Goal: Task Accomplishment & Management: Manage account settings

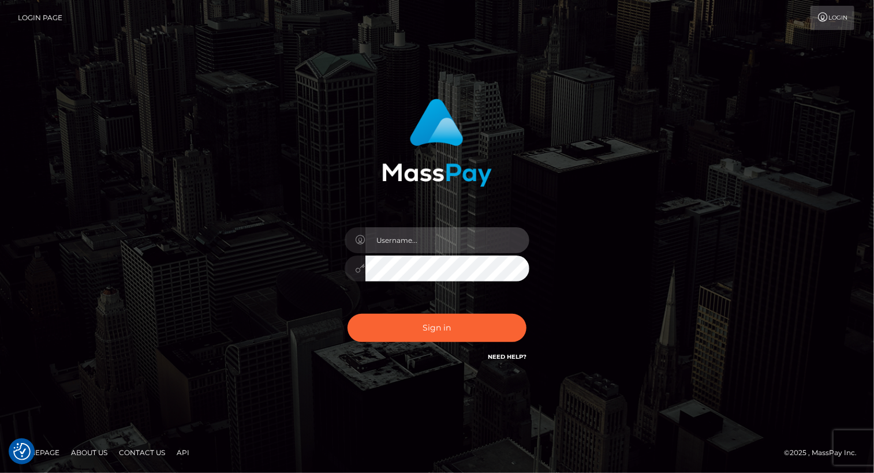
click at [431, 245] on input "text" at bounding box center [448, 241] width 164 height 26
type input "Arlene.luminaryplay"
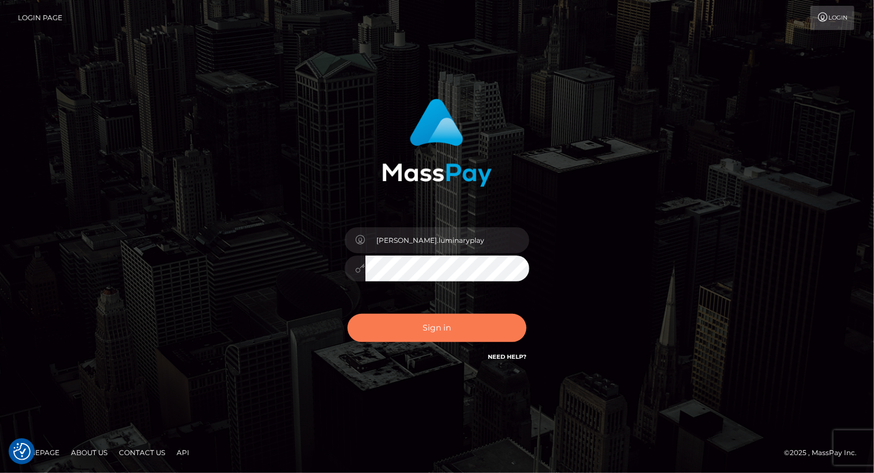
click at [464, 335] on button "Sign in" at bounding box center [437, 328] width 179 height 28
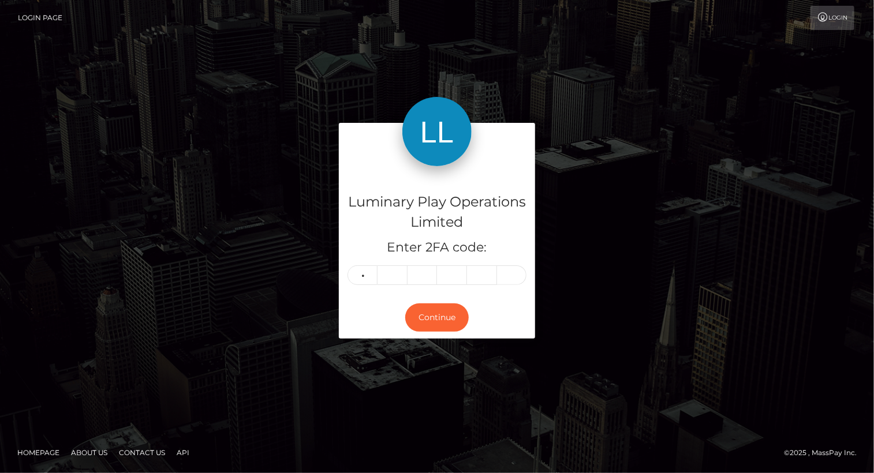
type input "2"
type input "7"
type input "3"
type input "6"
type input "9"
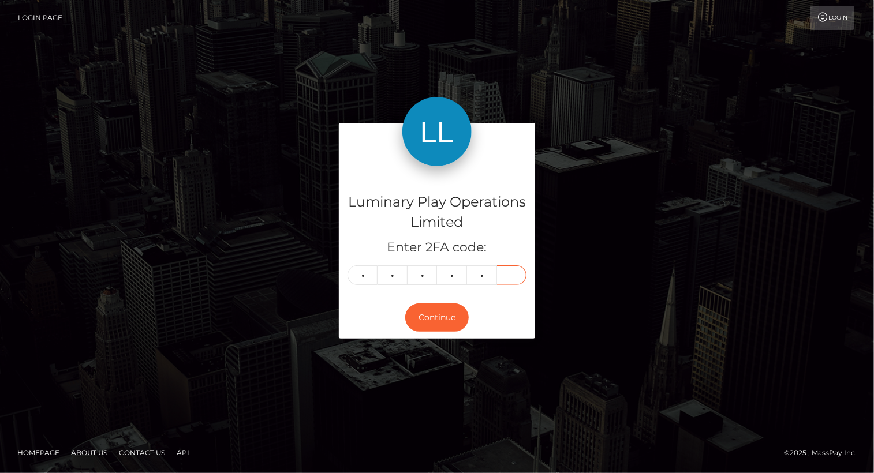
type input "2"
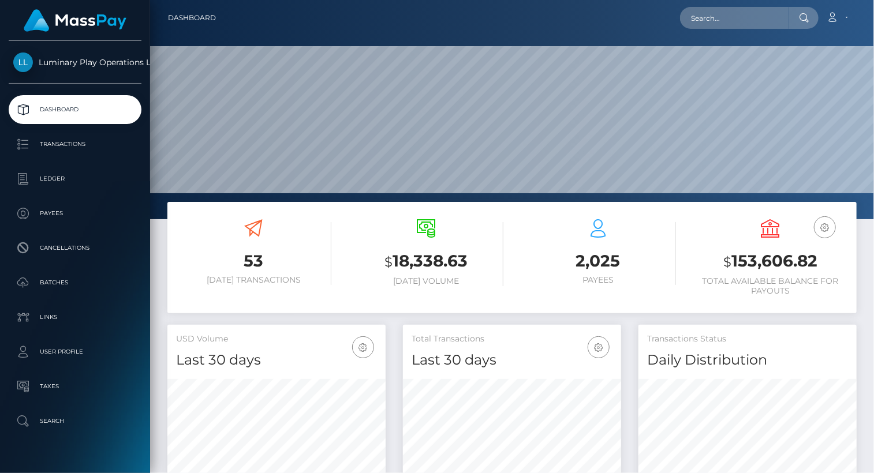
scroll to position [204, 218]
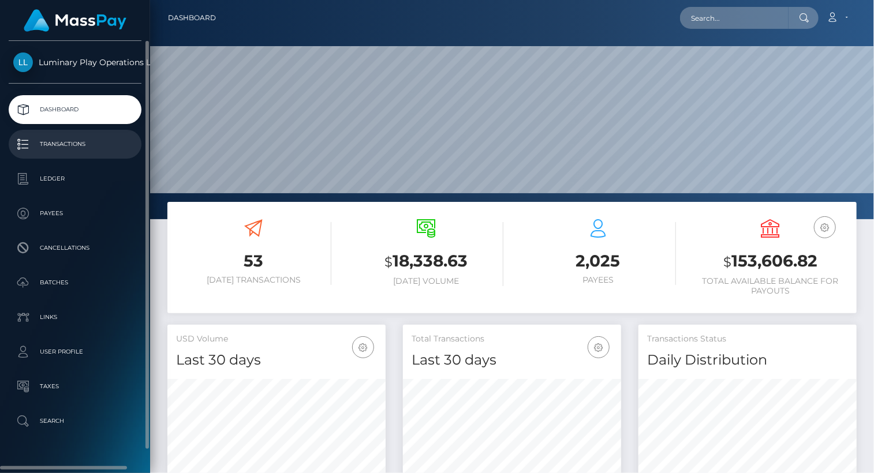
click at [93, 139] on p "Transactions" at bounding box center [75, 144] width 124 height 17
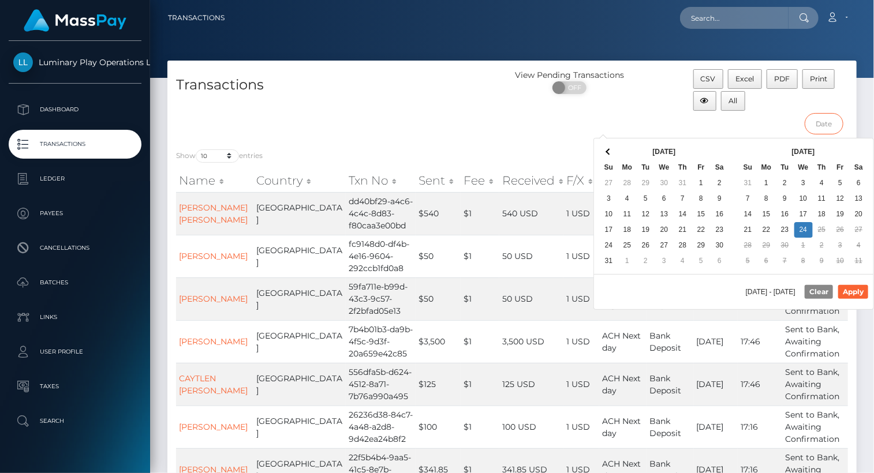
click at [829, 122] on input "text" at bounding box center [824, 123] width 39 height 21
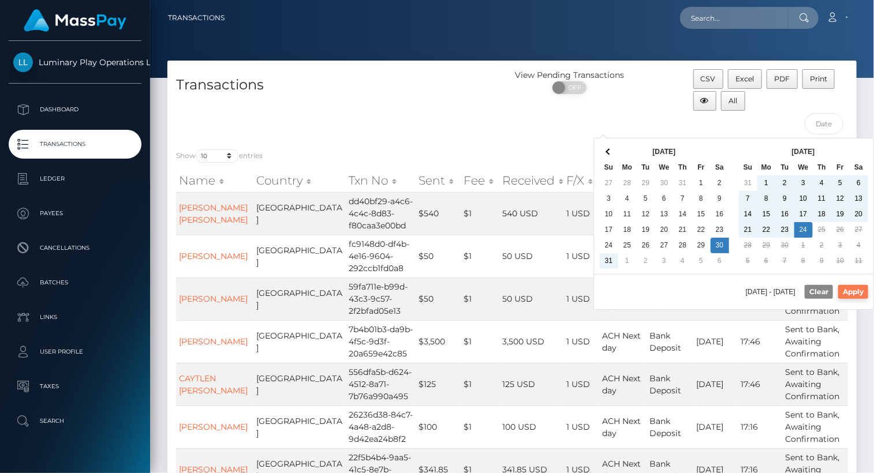
click at [862, 289] on button "Apply" at bounding box center [853, 292] width 30 height 14
type input "[DATE] - [DATE]"
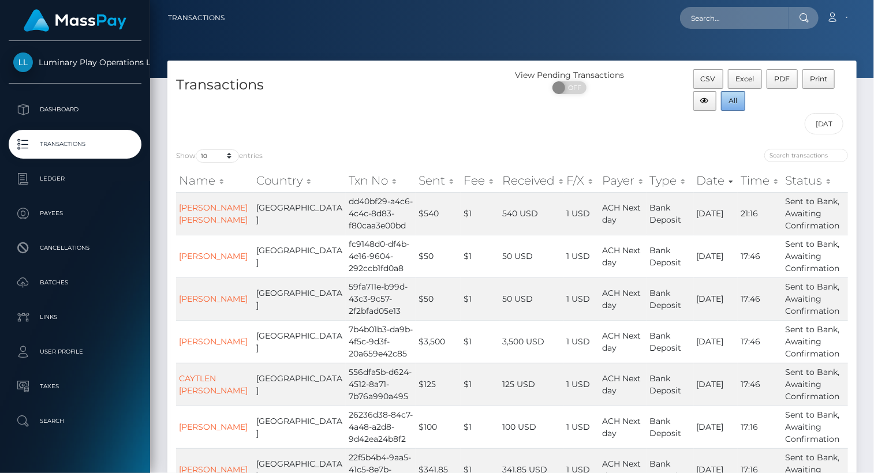
click at [735, 102] on span "All" at bounding box center [733, 100] width 9 height 9
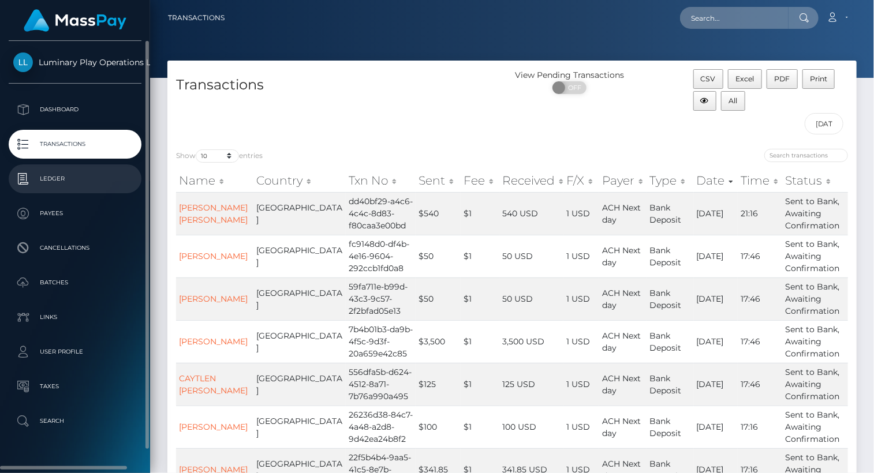
click at [85, 182] on p "Ledger" at bounding box center [75, 178] width 124 height 17
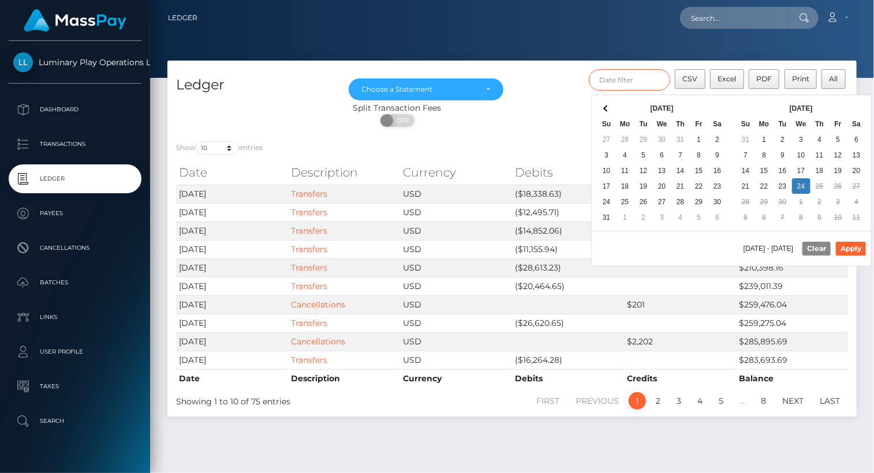
click at [630, 80] on input "text" at bounding box center [630, 79] width 82 height 21
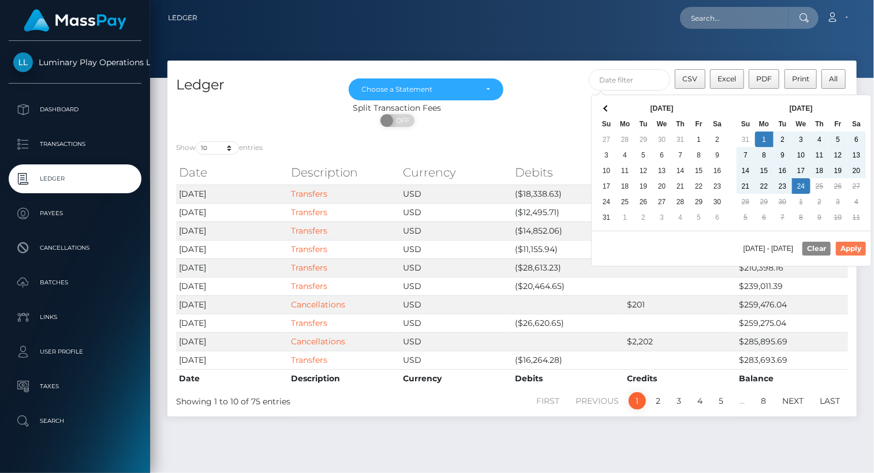
click at [851, 247] on button "Apply" at bounding box center [851, 249] width 30 height 14
type input "[DATE] - [DATE]"
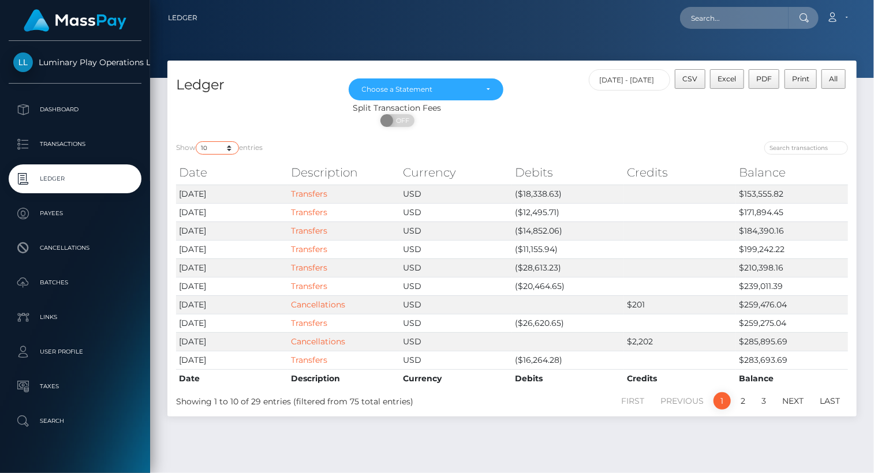
click at [214, 150] on select "10 25 50 100 250" at bounding box center [217, 147] width 43 height 13
select select "100"
click at [197, 142] on select "10 25 50 100 250" at bounding box center [217, 147] width 43 height 13
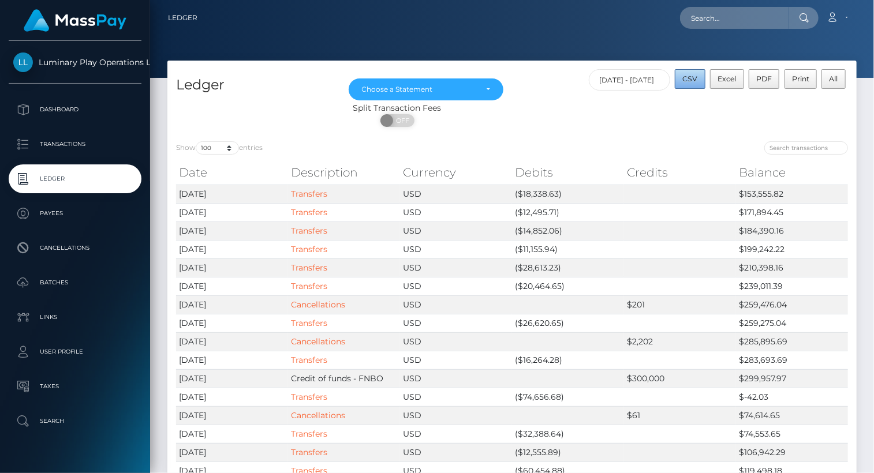
click at [691, 74] on span "CSV" at bounding box center [690, 78] width 15 height 9
click at [486, 91] on div "Choose a Statement" at bounding box center [426, 89] width 129 height 9
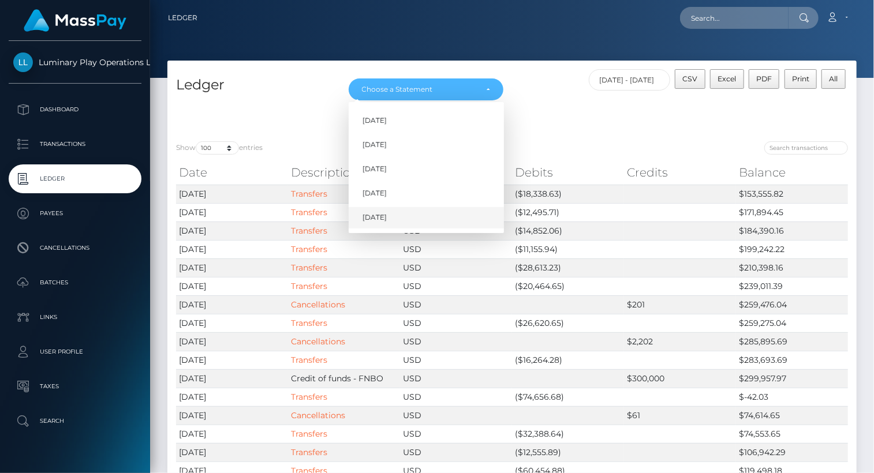
click at [379, 218] on span "Sep 2025" at bounding box center [375, 218] width 24 height 10
select select "Sep 2025"
